Goal: Task Accomplishment & Management: Understand process/instructions

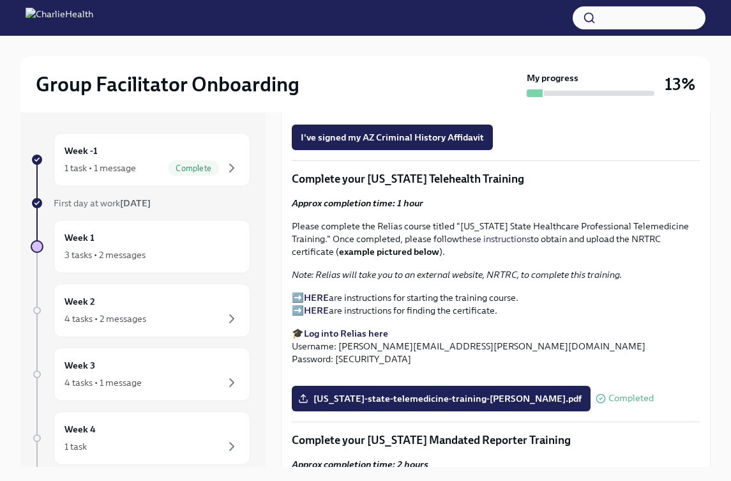
scroll to position [2590, 0]
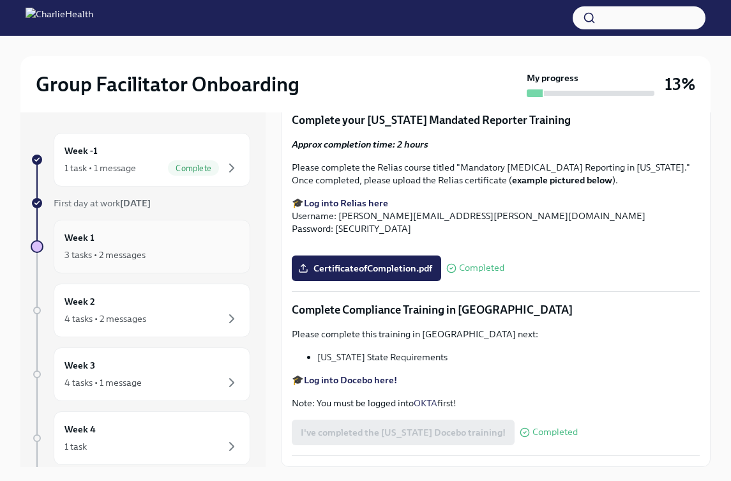
click at [165, 247] on div "3 tasks • 2 messages" at bounding box center [151, 254] width 175 height 15
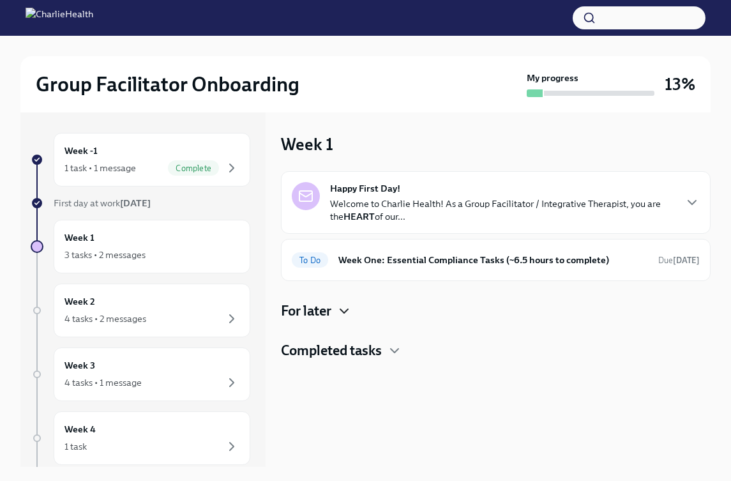
click at [339, 310] on icon "button" at bounding box center [343, 310] width 15 height 15
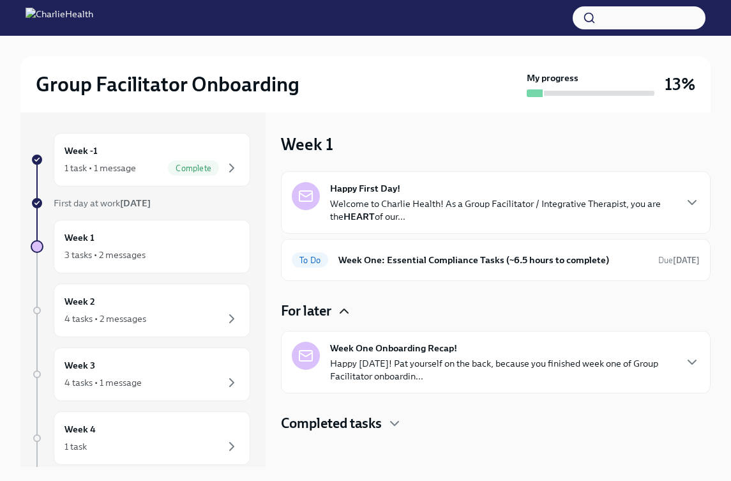
click at [341, 306] on icon "button" at bounding box center [343, 310] width 15 height 15
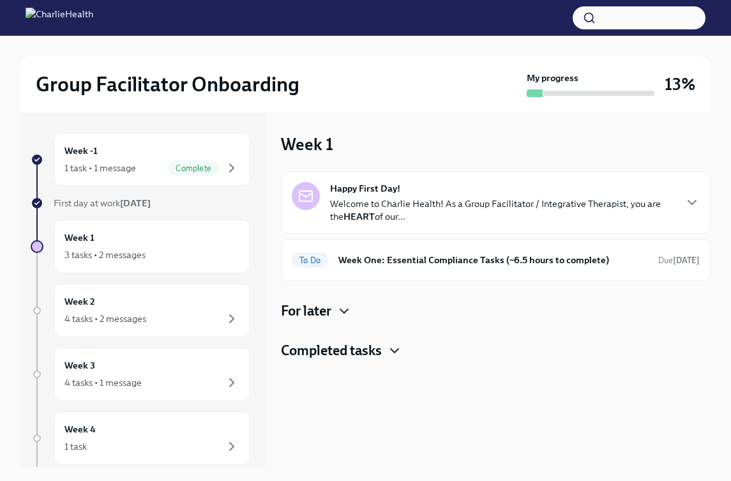
click at [391, 349] on icon "button" at bounding box center [394, 350] width 15 height 15
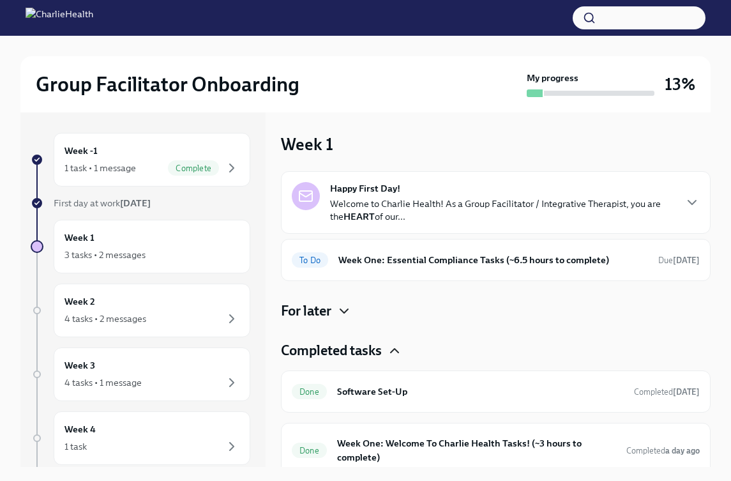
click at [391, 349] on icon "button" at bounding box center [394, 350] width 15 height 15
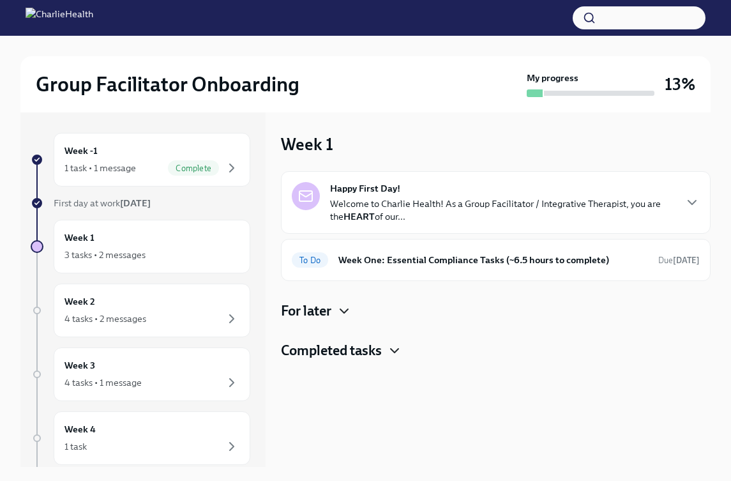
click at [391, 349] on icon "button" at bounding box center [394, 350] width 15 height 15
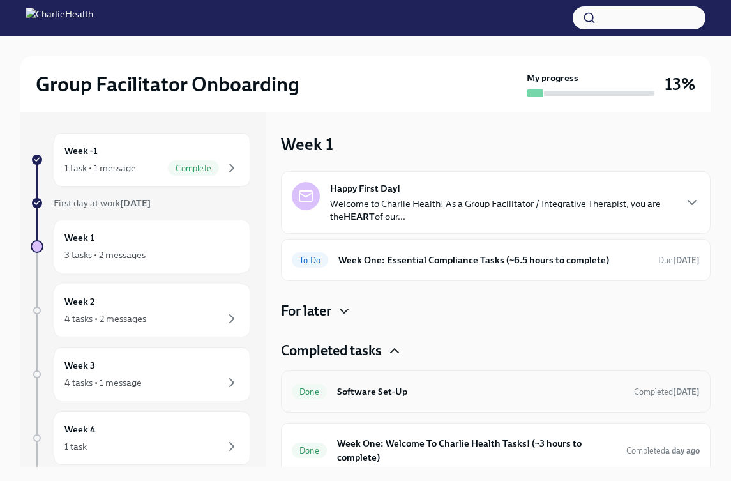
scroll to position [11, 0]
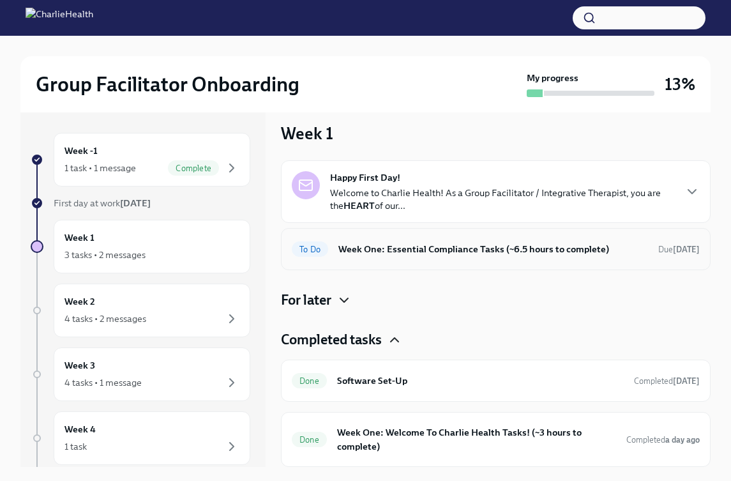
click at [406, 248] on h6 "Week One: Essential Compliance Tasks (~6.5 hours to complete)" at bounding box center [493, 249] width 310 height 14
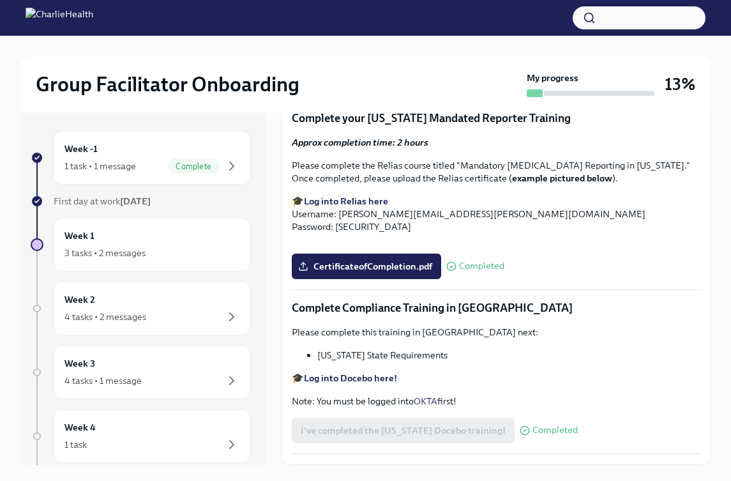
scroll to position [2590, 0]
